Goal: Transaction & Acquisition: Purchase product/service

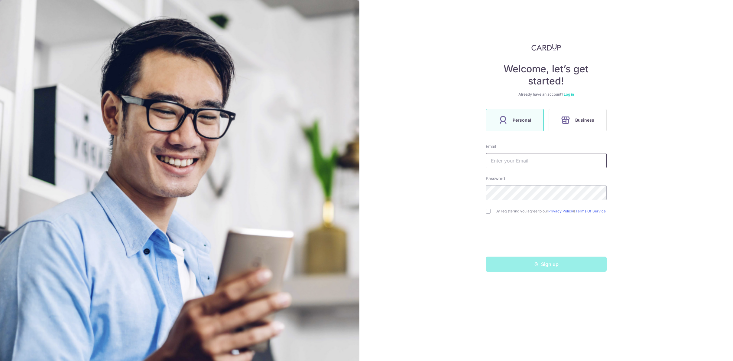
click at [536, 157] on input "text" at bounding box center [546, 160] width 121 height 15
type input "k"
type input "[EMAIL_ADDRESS][DOMAIN_NAME]"
click at [487, 213] on input "checkbox" at bounding box center [488, 211] width 5 height 5
checkbox input "true"
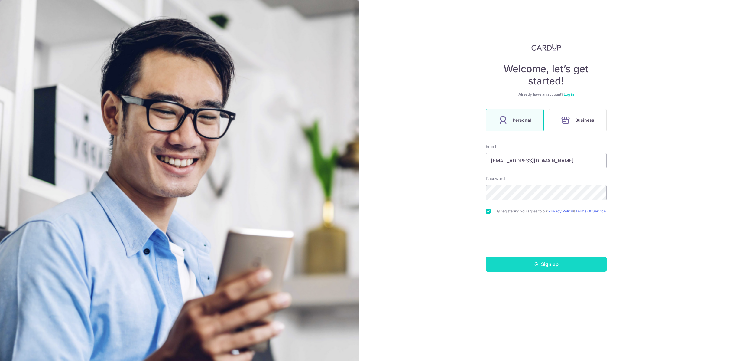
click at [545, 265] on button "Sign up" at bounding box center [546, 263] width 121 height 15
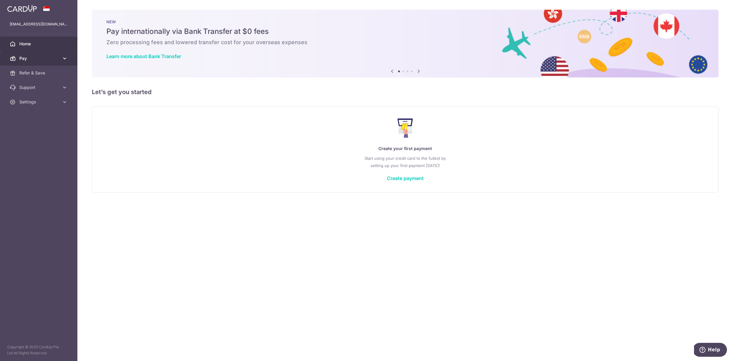
click at [42, 58] on span "Pay" at bounding box center [39, 58] width 40 height 6
click at [33, 103] on span "Cards" at bounding box center [39, 102] width 40 height 6
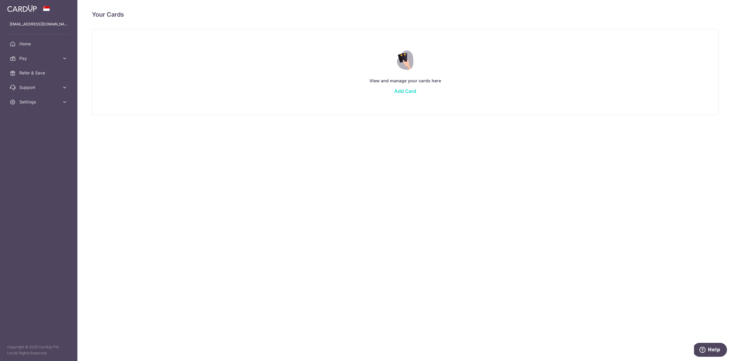
click at [404, 91] on link "Add Card" at bounding box center [405, 91] width 22 height 6
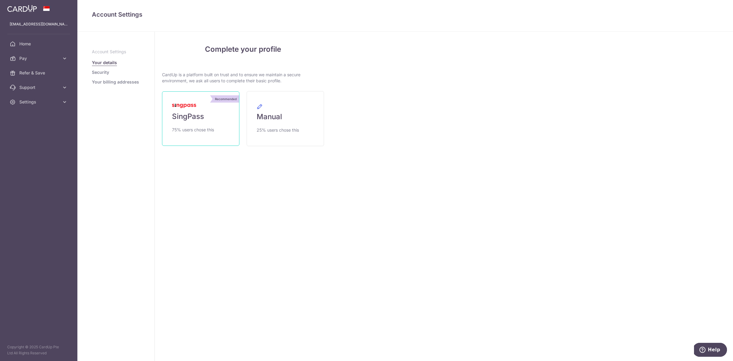
click at [195, 113] on span "SingPass" at bounding box center [188, 117] width 32 height 10
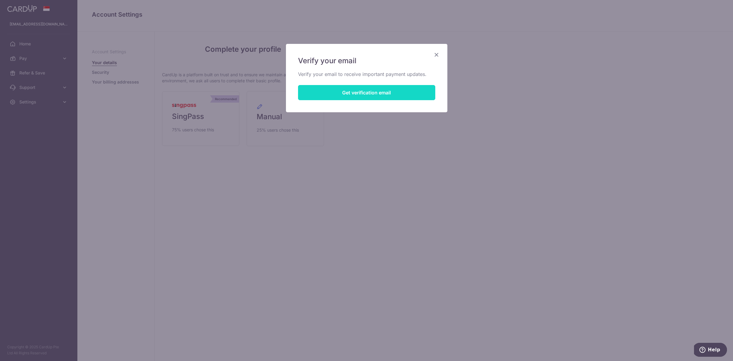
click at [372, 95] on button "Get verification email" at bounding box center [366, 92] width 137 height 15
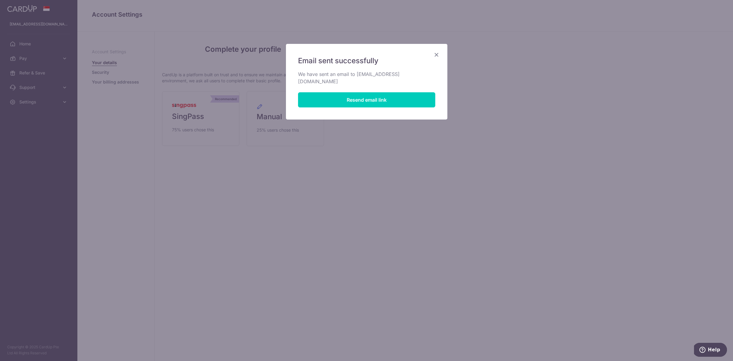
click at [437, 54] on icon "Close" at bounding box center [436, 55] width 7 height 8
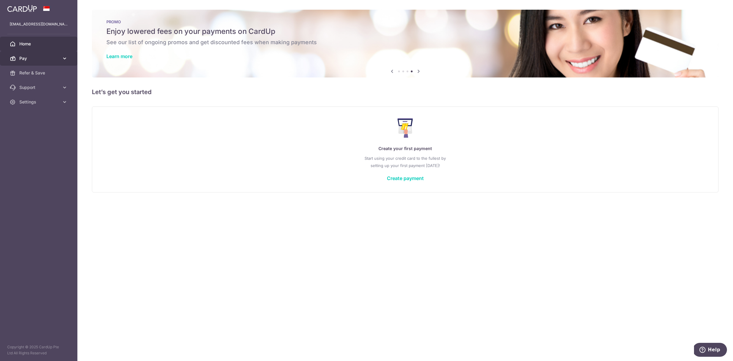
click at [49, 63] on link "Pay" at bounding box center [38, 58] width 77 height 15
click at [37, 106] on link "Cards" at bounding box center [38, 102] width 77 height 15
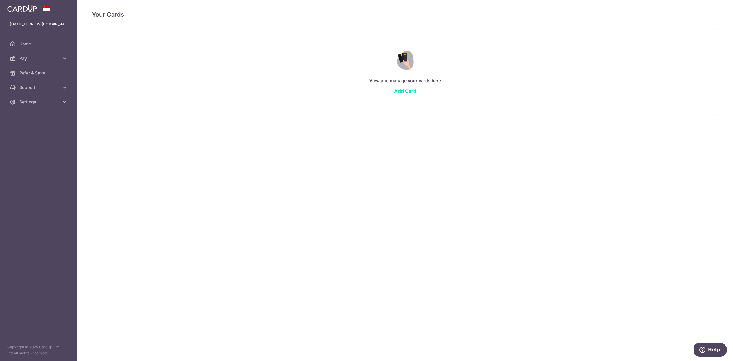
click at [406, 90] on link "Add Card" at bounding box center [405, 91] width 22 height 6
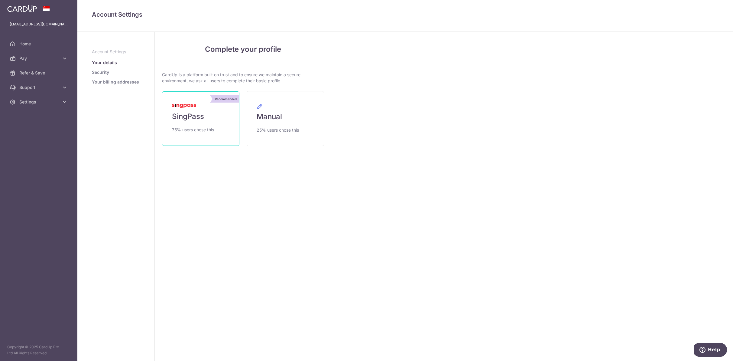
click at [184, 119] on span "SingPass" at bounding box center [188, 117] width 32 height 10
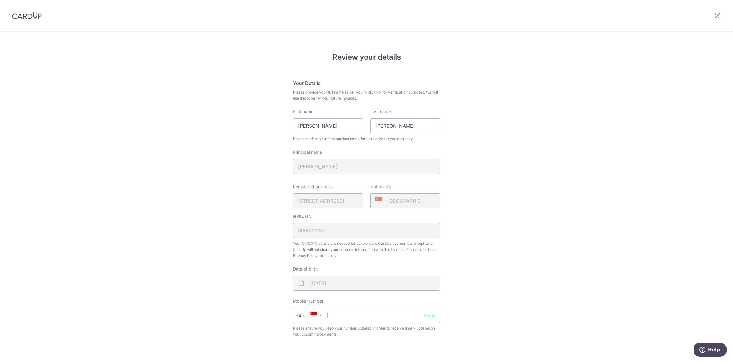
click at [540, 194] on div "Review your details Your Details Please provide your full name as per your NRIC…" at bounding box center [366, 240] width 733 height 416
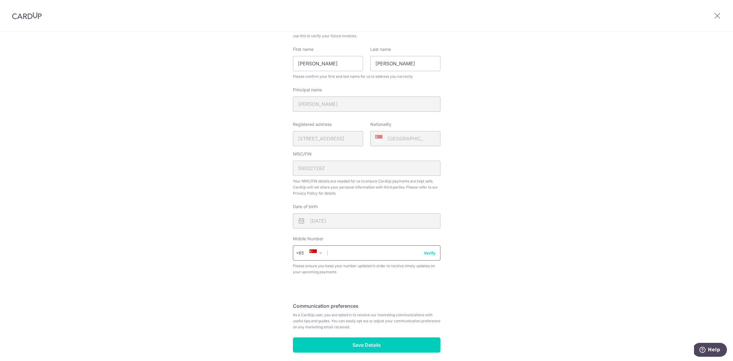
click at [396, 250] on input "text" at bounding box center [367, 252] width 148 height 15
type input "92477097"
click at [501, 226] on div "Review your details Your Details Please provide your full name as per your NRIC…" at bounding box center [366, 178] width 733 height 416
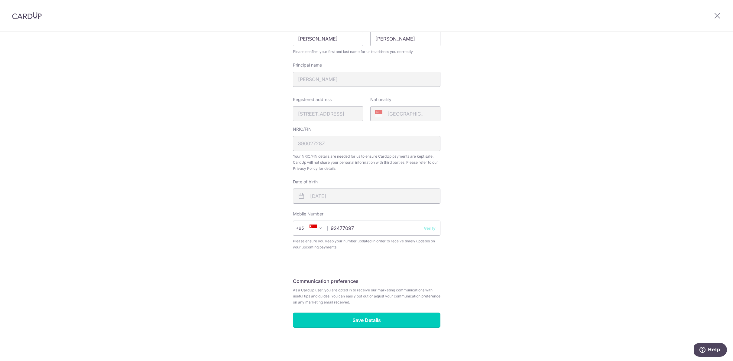
click at [365, 323] on input "Save Details" at bounding box center [367, 319] width 148 height 15
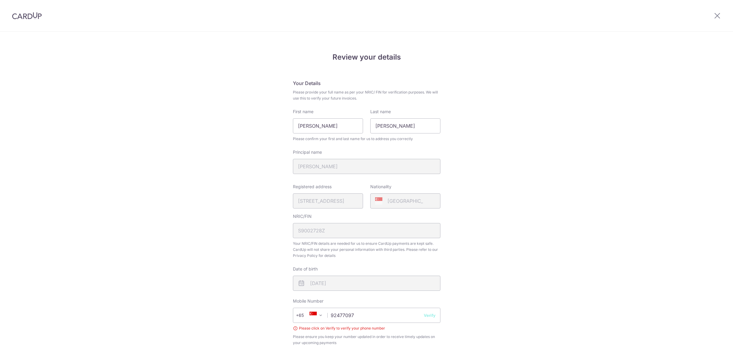
scroll to position [96, 0]
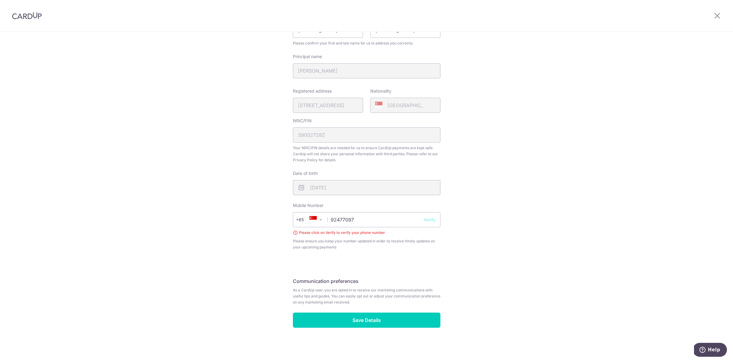
click at [431, 220] on button "Verify" at bounding box center [430, 219] width 12 height 6
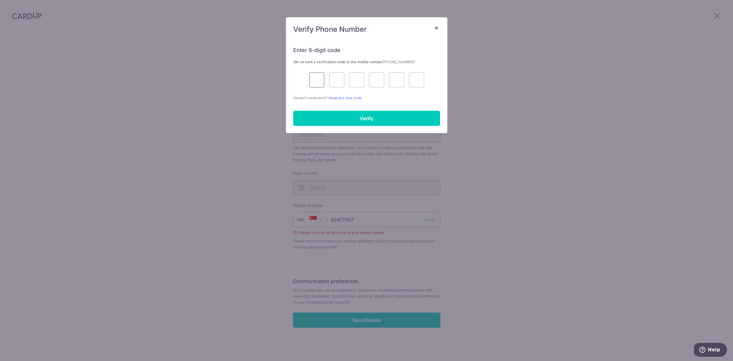
click at [322, 83] on input "text" at bounding box center [316, 79] width 15 height 15
type input "8"
type input "6"
type input "3"
type input "0"
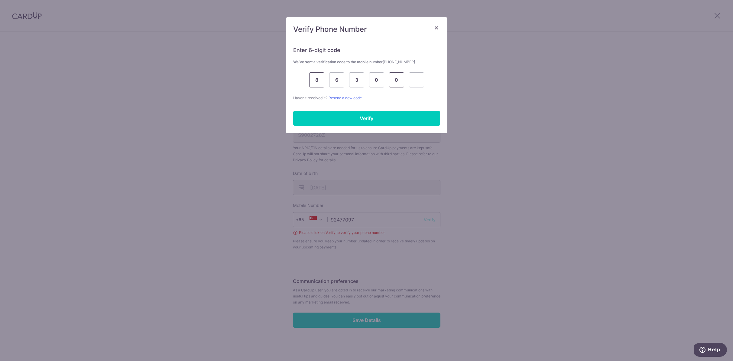
type input "0"
type input "8"
click at [339, 120] on input "Verify" at bounding box center [366, 118] width 147 height 15
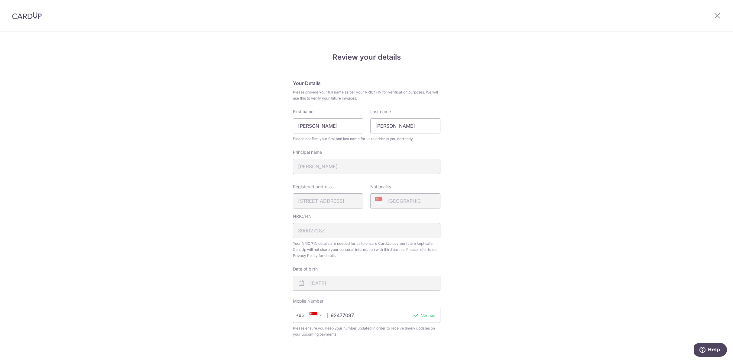
scroll to position [87, 0]
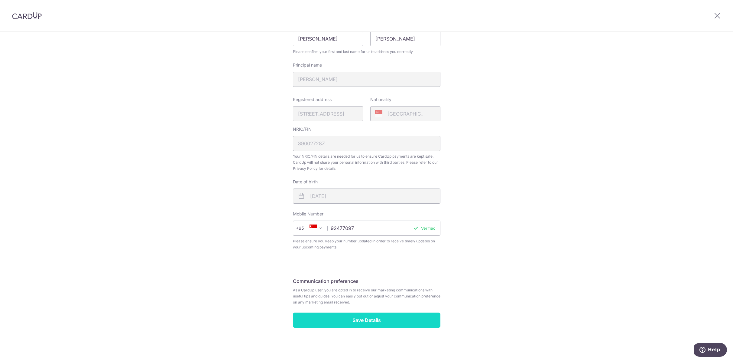
click at [350, 322] on input "Save Details" at bounding box center [367, 319] width 148 height 15
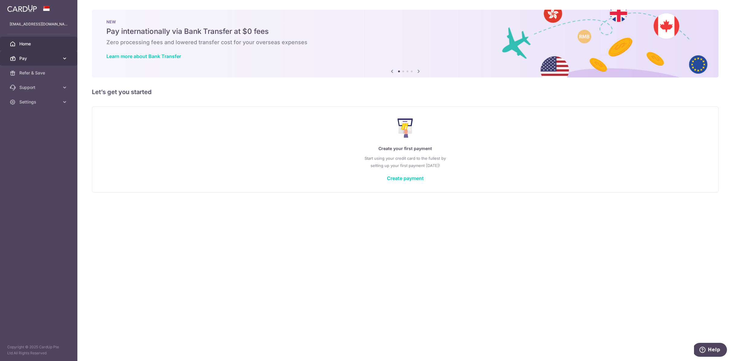
click at [38, 54] on link "Pay" at bounding box center [38, 58] width 77 height 15
click at [29, 103] on span "Cards" at bounding box center [39, 102] width 40 height 6
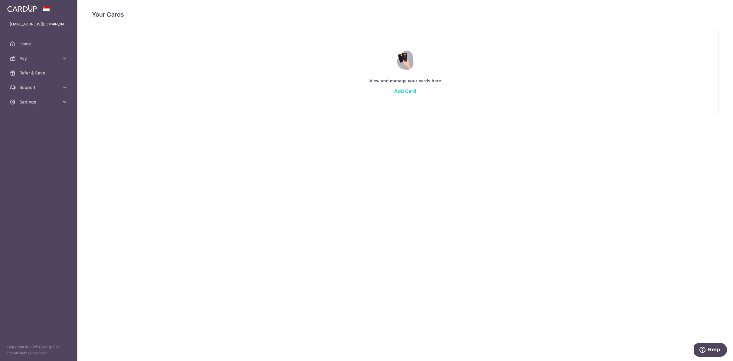
click at [411, 89] on link "Add Card" at bounding box center [405, 91] width 22 height 6
